Goal: Information Seeking & Learning: Learn about a topic

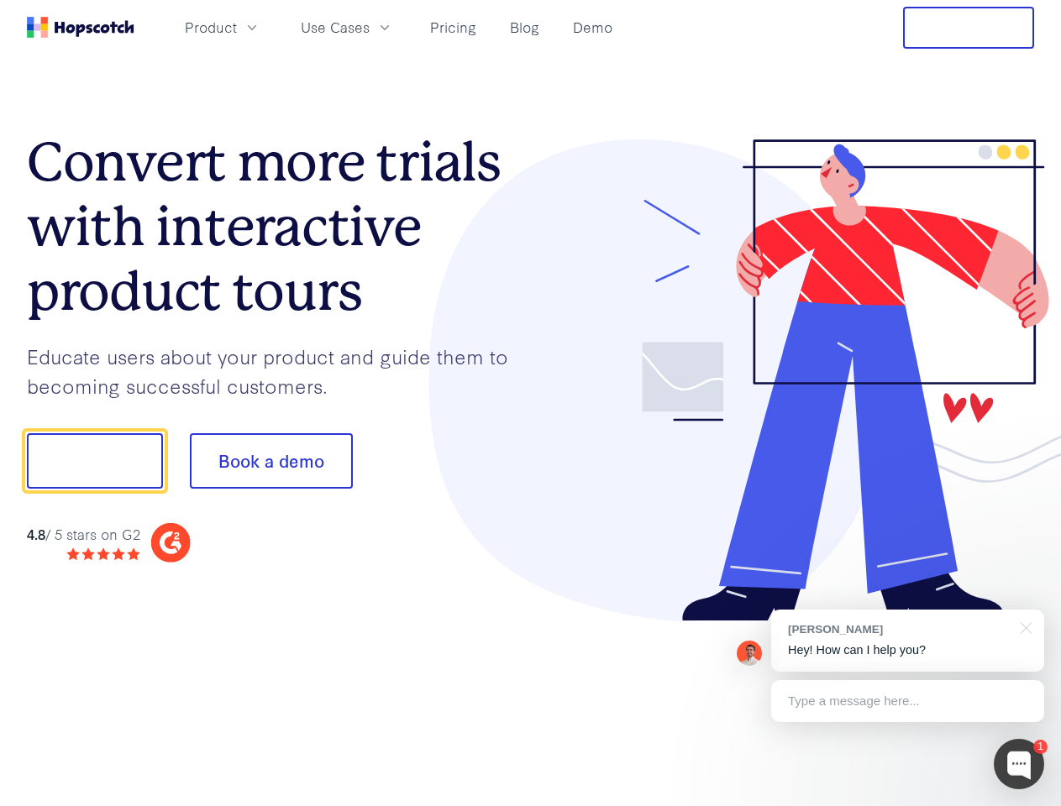
click at [531, 403] on div at bounding box center [783, 380] width 504 height 483
click at [237, 27] on span "Product" at bounding box center [211, 27] width 52 height 21
click at [369, 27] on span "Use Cases" at bounding box center [335, 27] width 69 height 21
click at [968, 28] on button "Free Trial" at bounding box center [968, 28] width 131 height 42
click at [94, 461] on button "Show me!" at bounding box center [95, 460] width 136 height 55
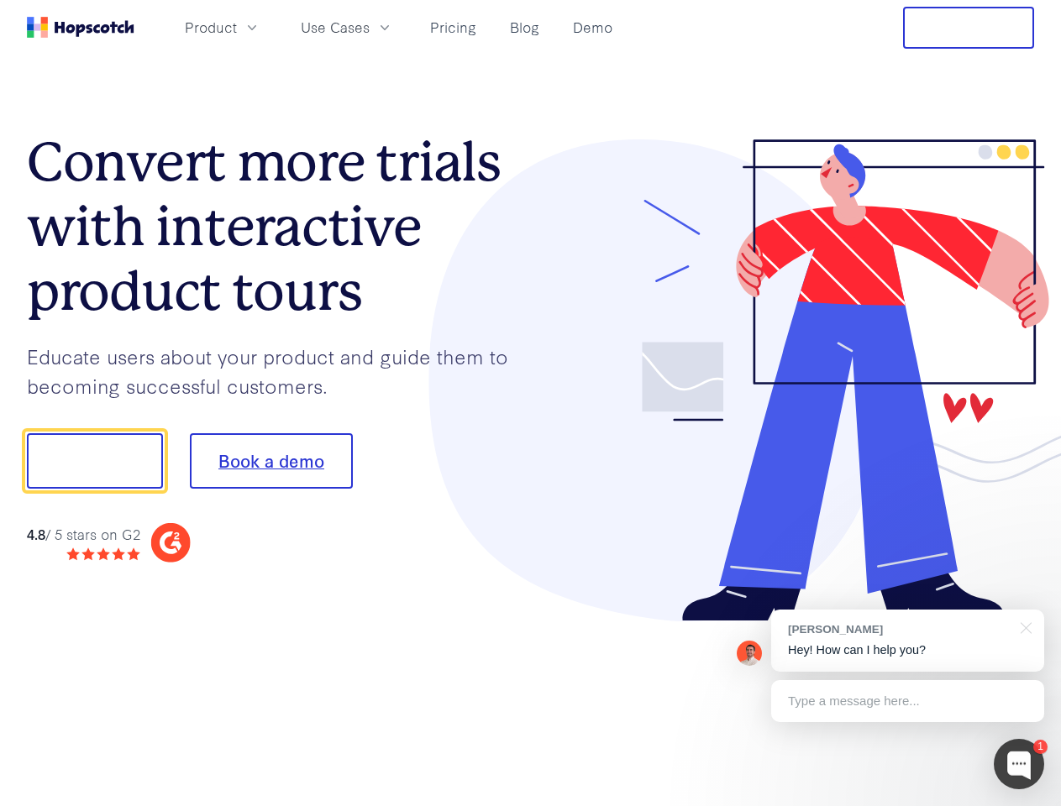
click at [270, 461] on button "Book a demo" at bounding box center [271, 460] width 163 height 55
click at [1019, 764] on div at bounding box center [1018, 764] width 50 height 50
click at [907, 641] on div "[PERSON_NAME] Hey! How can I help you?" at bounding box center [907, 641] width 273 height 62
click at [1023, 626] on div at bounding box center [886, 571] width 315 height 335
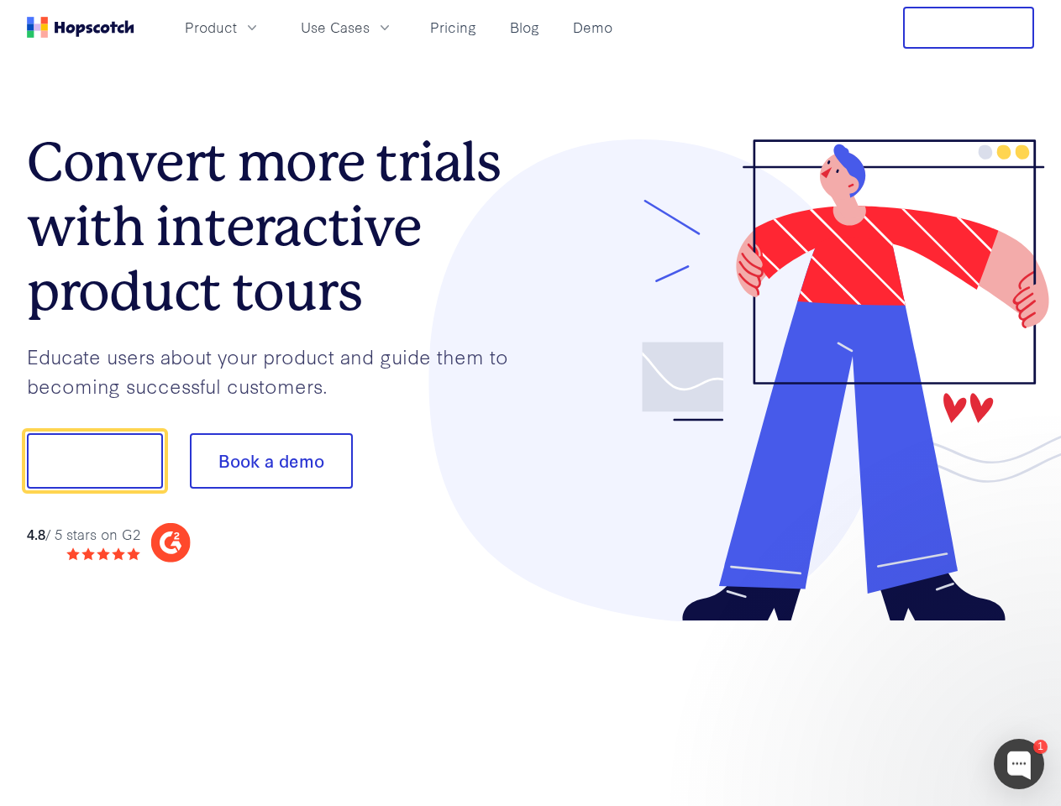
click at [907, 701] on div at bounding box center [886, 571] width 315 height 335
